Goal: Register for event/course

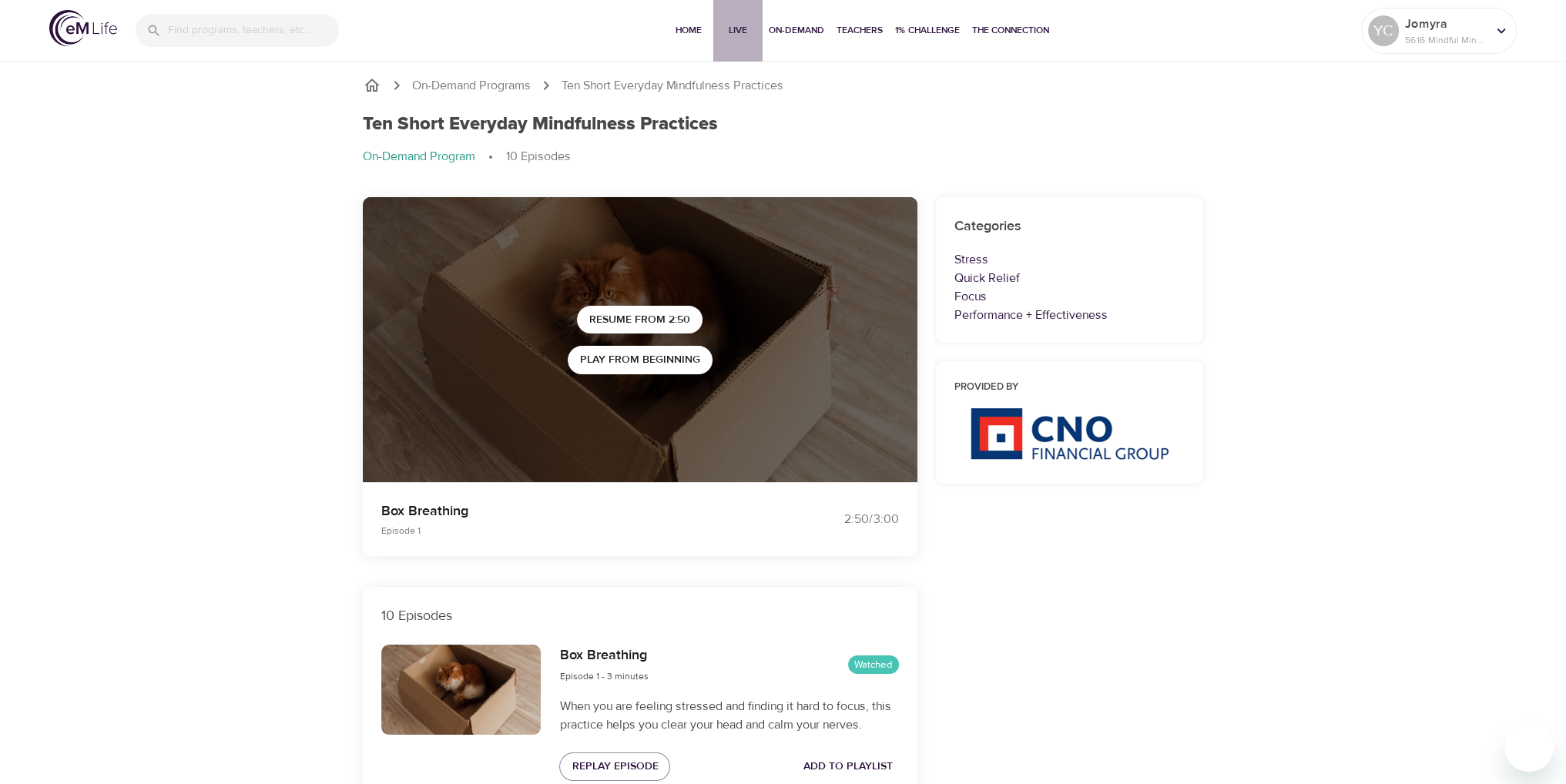
click at [732, 20] on button "Live" at bounding box center [737, 31] width 49 height 62
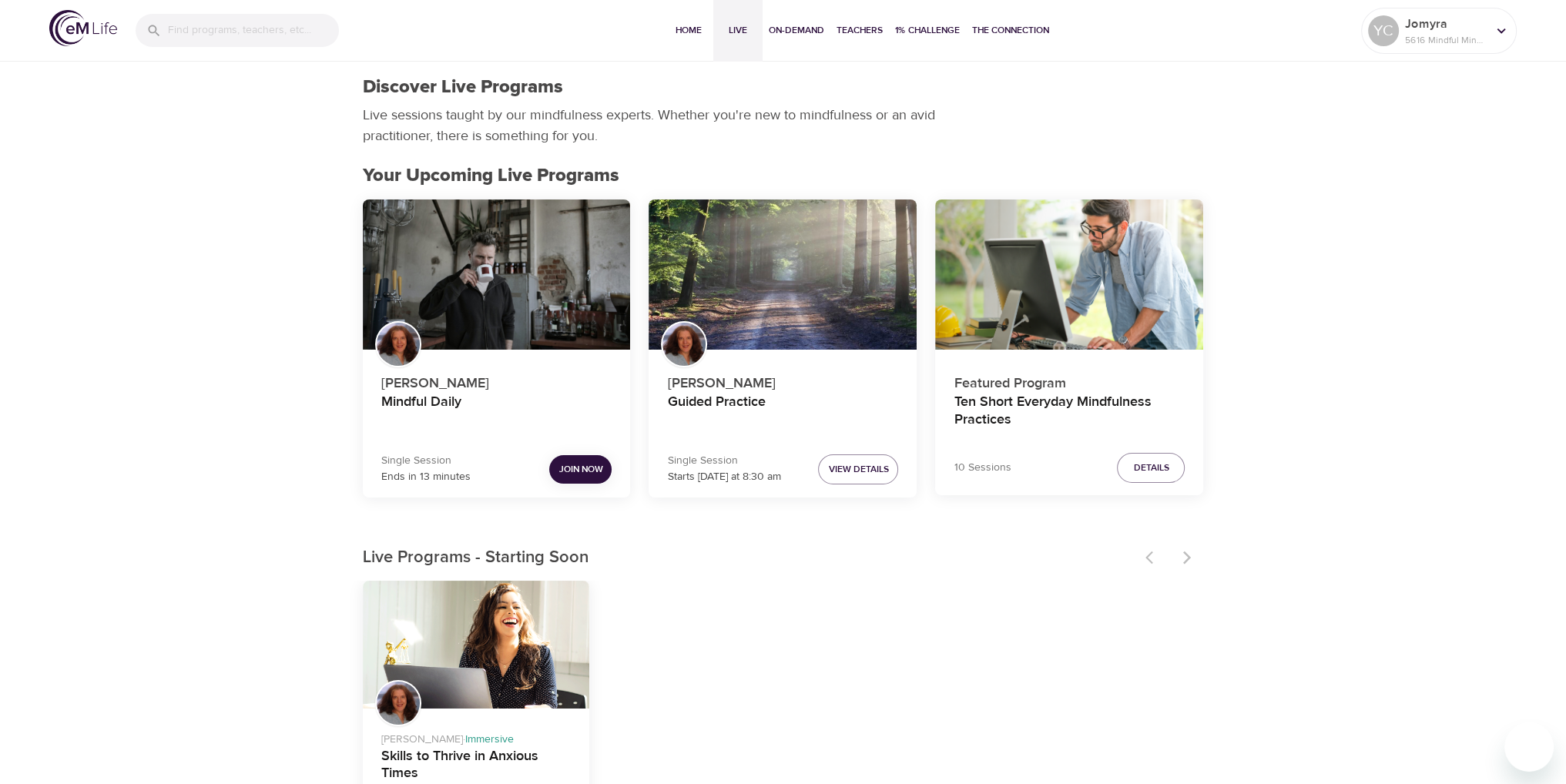
click at [571, 467] on span "Join Now" at bounding box center [580, 469] width 44 height 16
